Goal: Task Accomplishment & Management: Use online tool/utility

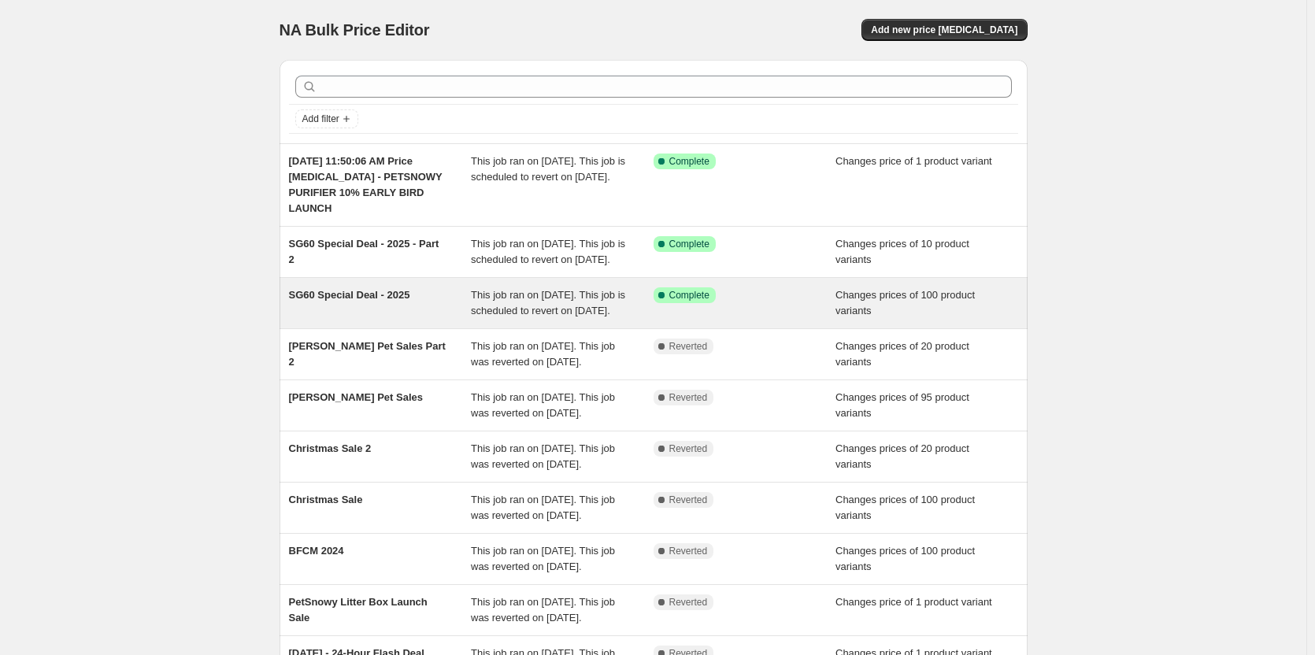
click at [424, 319] on div "SG60 Special Deal - 2025" at bounding box center [380, 302] width 183 height 31
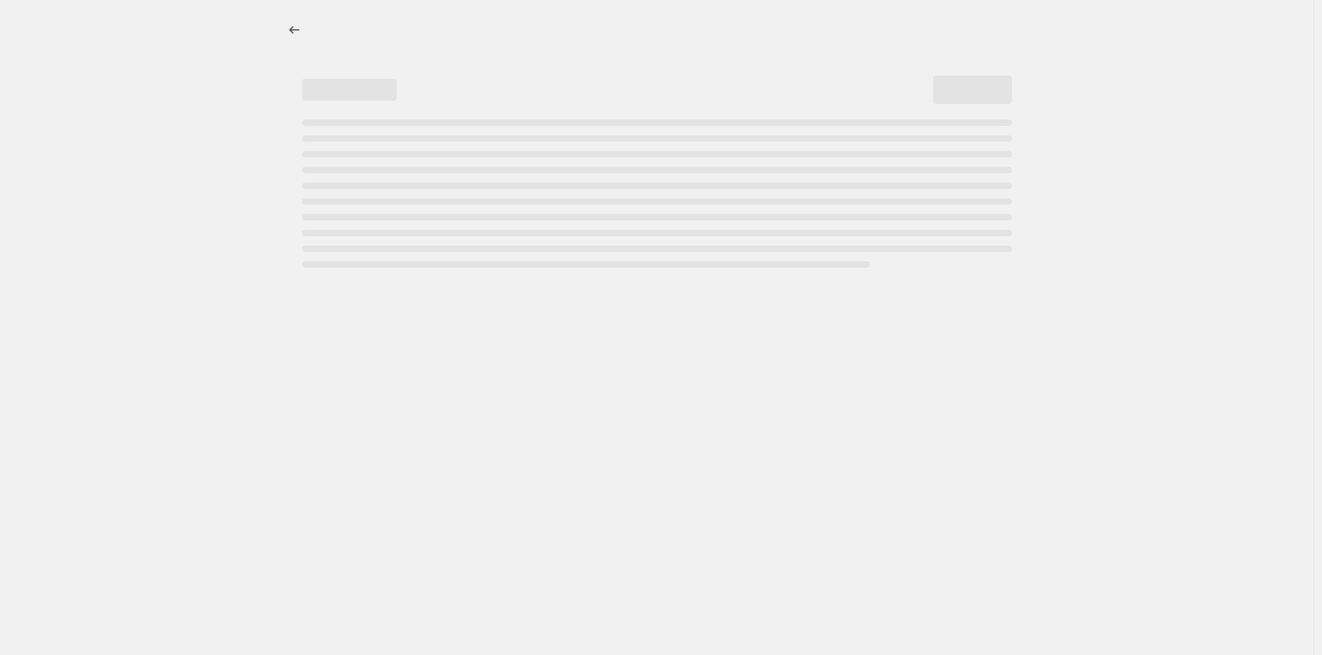
select select "product_status"
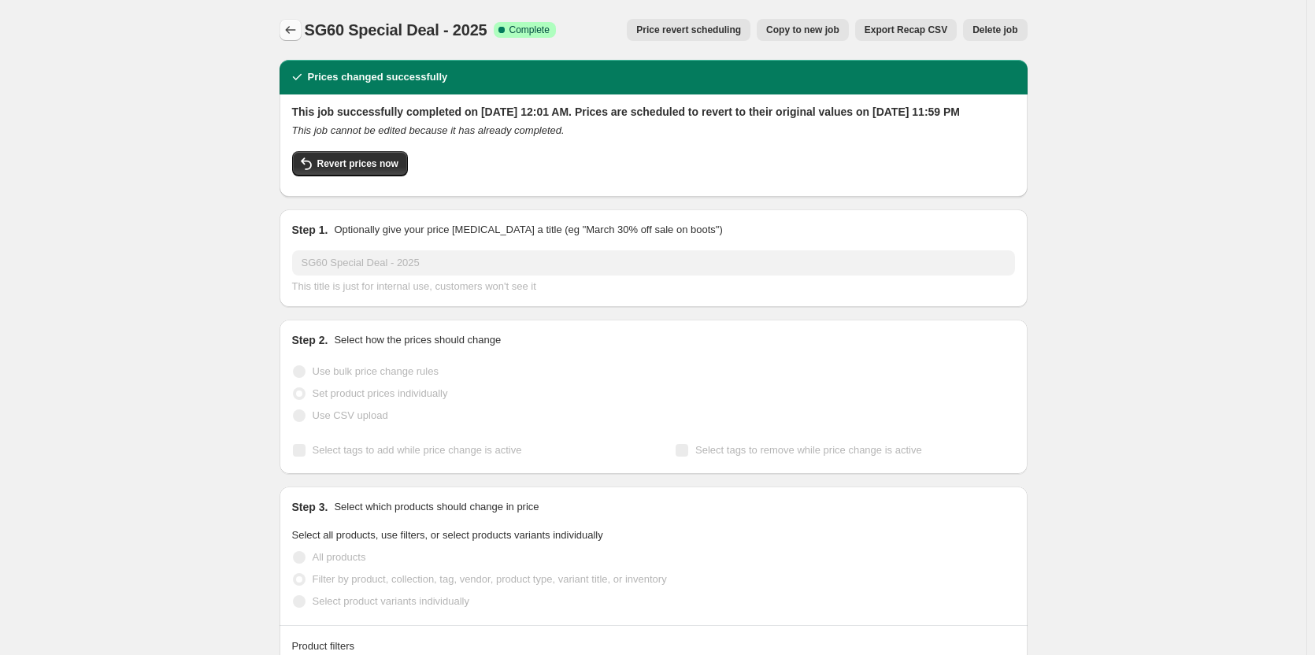
click at [291, 23] on icon "Price change jobs" at bounding box center [291, 30] width 16 height 16
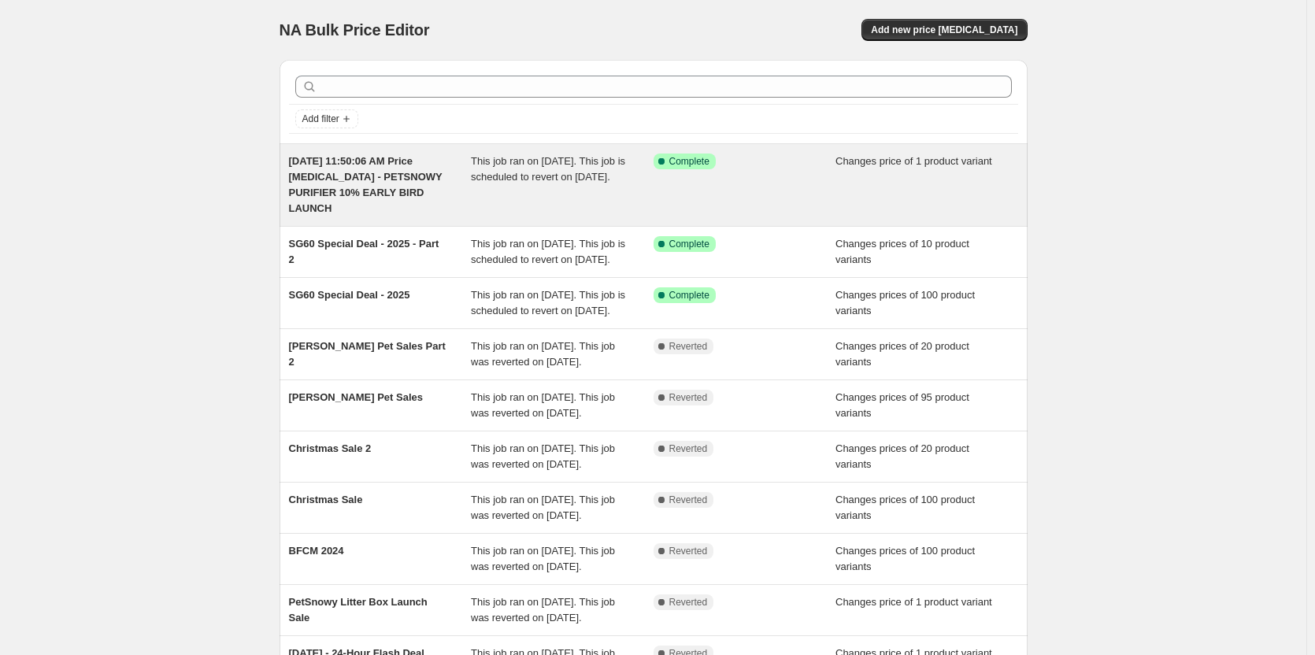
click at [643, 173] on div "This job ran on July 22, 2025. This job is scheduled to revert on August 15, 20…" at bounding box center [562, 185] width 183 height 63
